Goal: Task Accomplishment & Management: Manage account settings

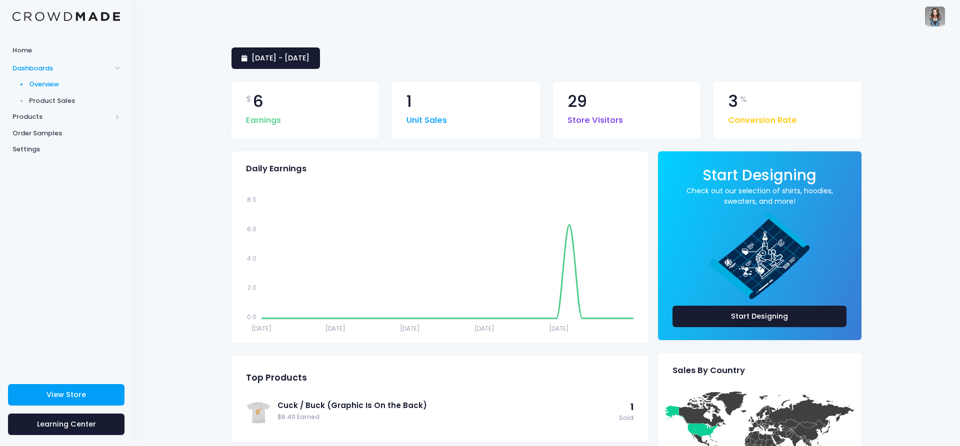
click at [63, 101] on span "Product Sales" at bounding box center [74, 101] width 91 height 10
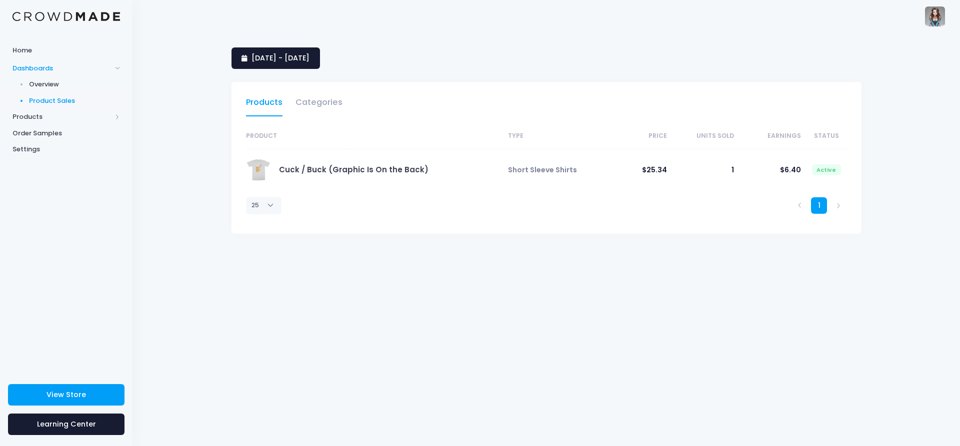
select select "25"
click at [299, 64] on link "[DATE] - [DATE]" at bounding box center [275, 57] width 88 height 21
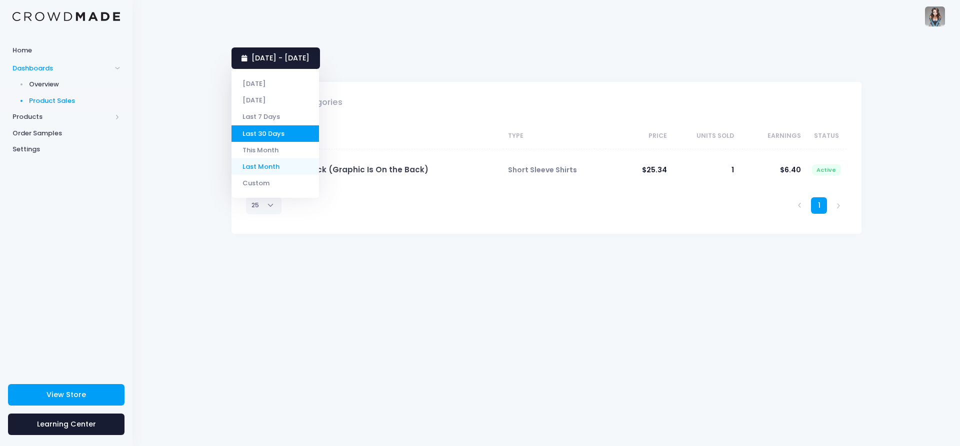
click at [271, 170] on li "Last Month" at bounding box center [274, 166] width 87 height 16
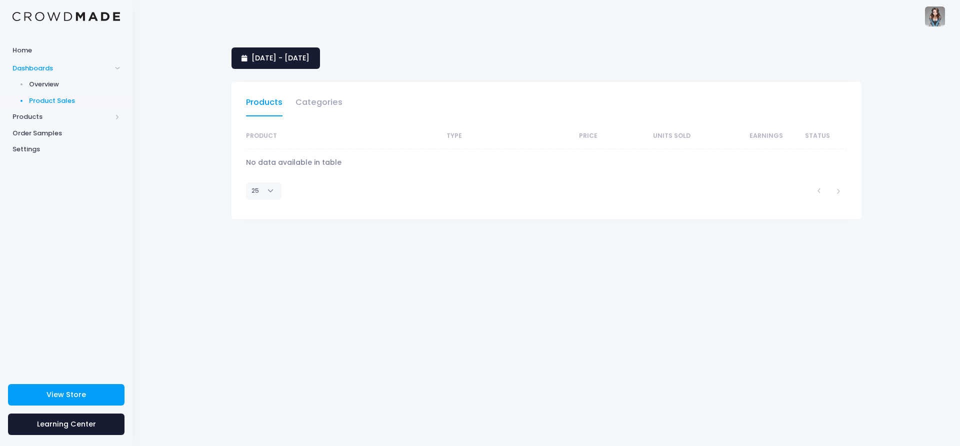
select select "25"
click at [309, 57] on span "1 September 2025 - 30 September 2025" at bounding box center [280, 58] width 58 height 10
click at [257, 183] on li "Custom" at bounding box center [274, 183] width 87 height 16
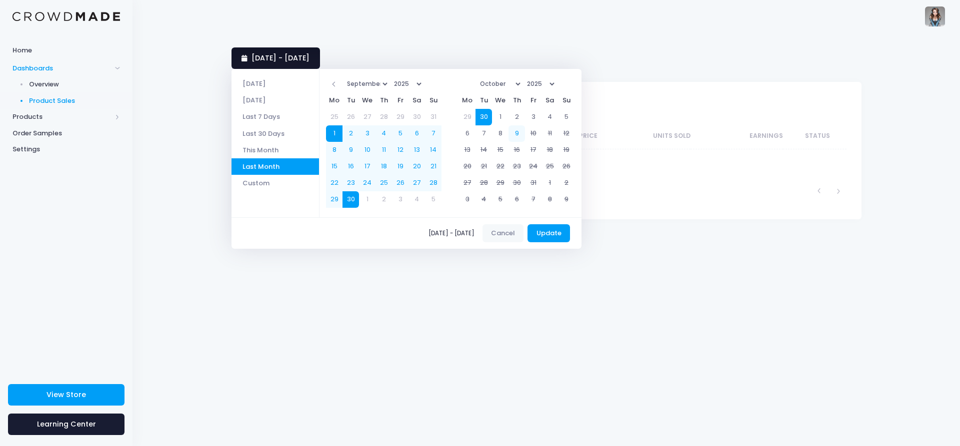
click at [320, 63] on link "1 September 2025 - 30 September 2025" at bounding box center [275, 57] width 88 height 21
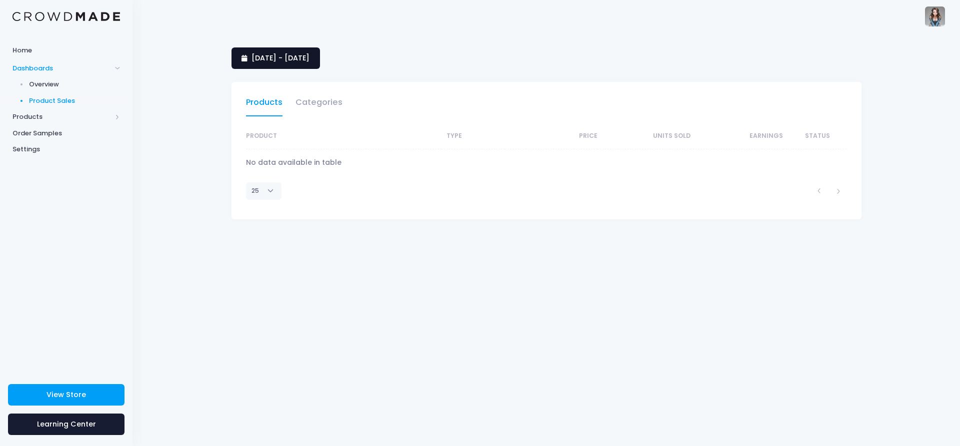
click at [309, 62] on span "1 September 2025 - 30 September 2025" at bounding box center [280, 58] width 58 height 10
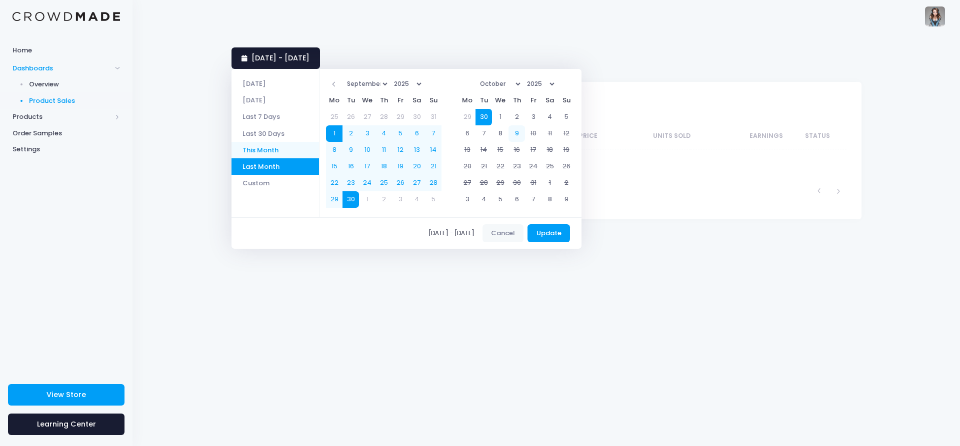
click at [276, 153] on li "This Month" at bounding box center [274, 150] width 87 height 16
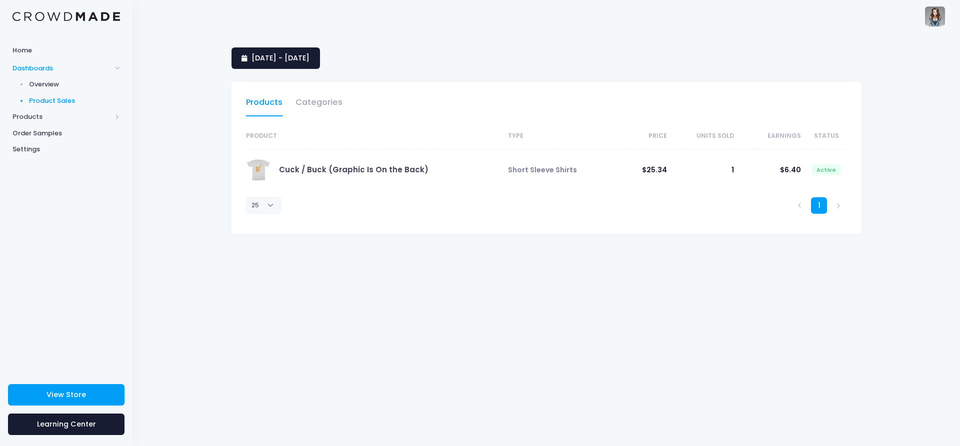
select select "25"
click at [309, 66] on link "1 October 2025 - 9 October 2025" at bounding box center [275, 57] width 88 height 21
click at [178, 132] on div "1 October 2025 - 9 October 2025 Products Categories Product Type Price Units So…" at bounding box center [545, 239] width 827 height 414
click at [44, 86] on span "Overview" at bounding box center [74, 84] width 91 height 10
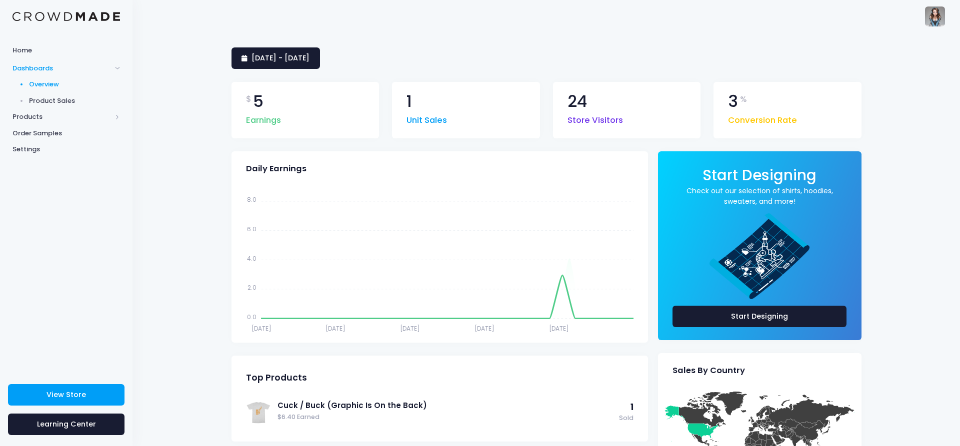
click at [33, 118] on span "Products" at bounding box center [61, 117] width 99 height 10
click at [60, 142] on link "Storefront" at bounding box center [66, 149] width 132 height 16
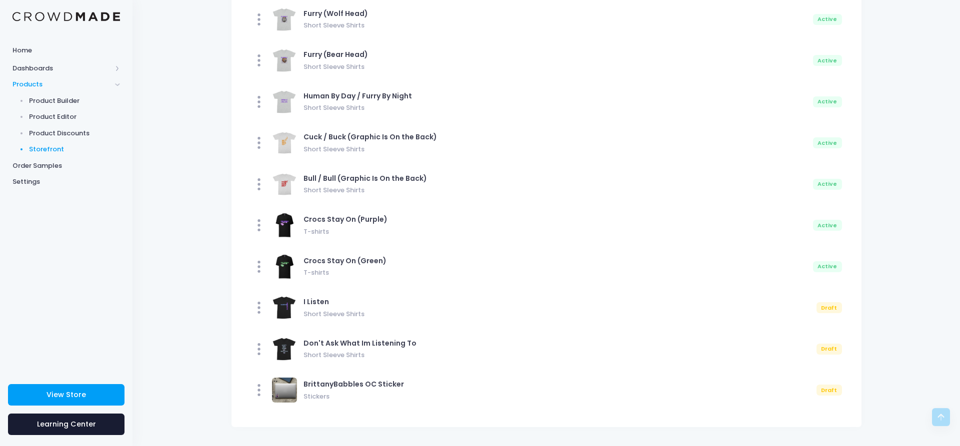
scroll to position [851, 0]
